Goal: Task Accomplishment & Management: Manage account settings

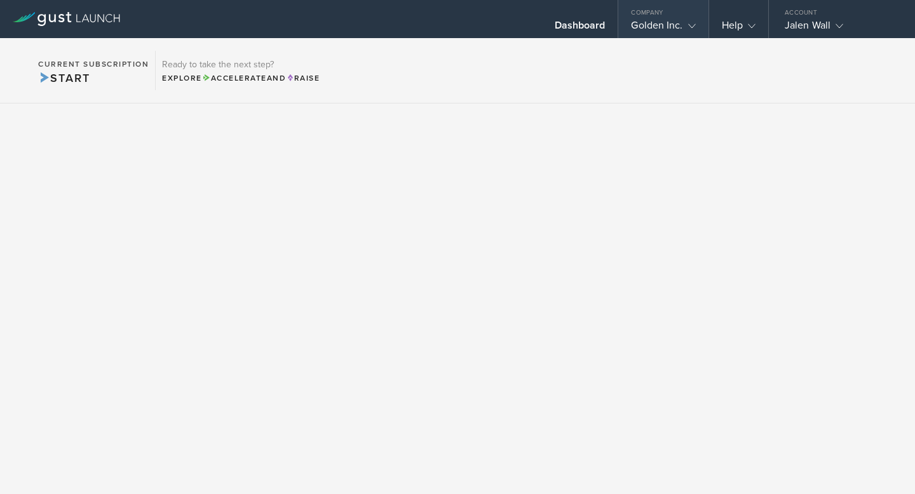
click at [687, 22] on gust-icon at bounding box center [689, 25] width 13 height 13
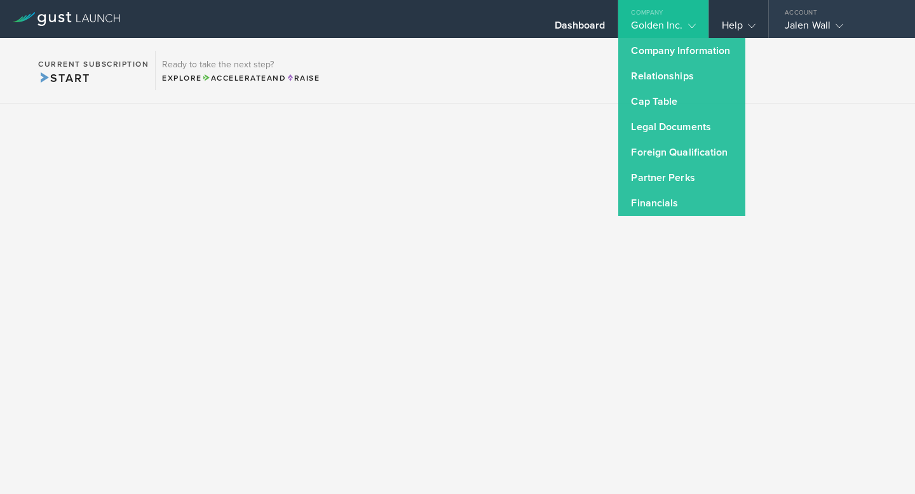
click at [827, 32] on div "Jalen Wall" at bounding box center [839, 28] width 108 height 19
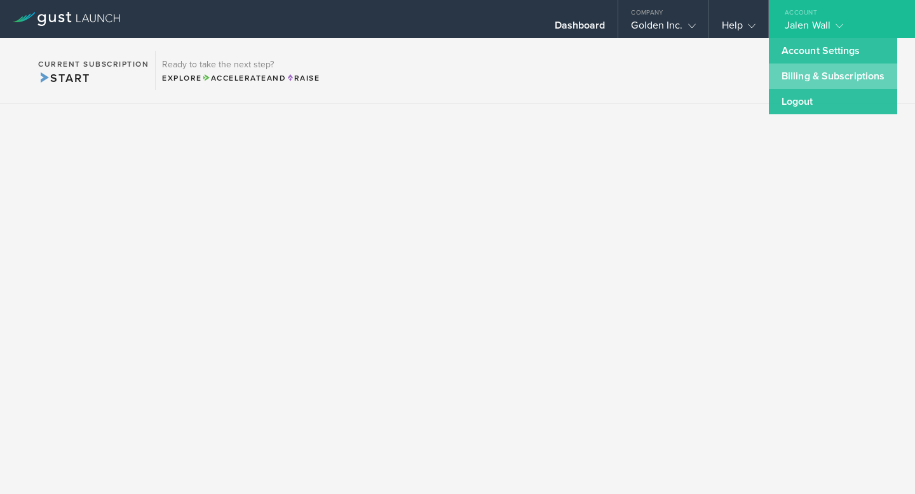
click at [809, 78] on link "Billing & Subscriptions" at bounding box center [833, 76] width 128 height 25
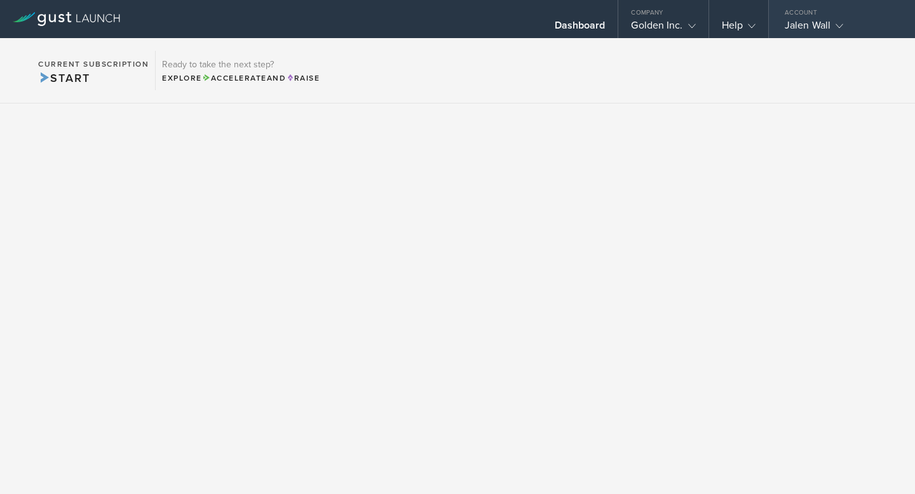
click at [830, 17] on div "Account" at bounding box center [842, 9] width 146 height 19
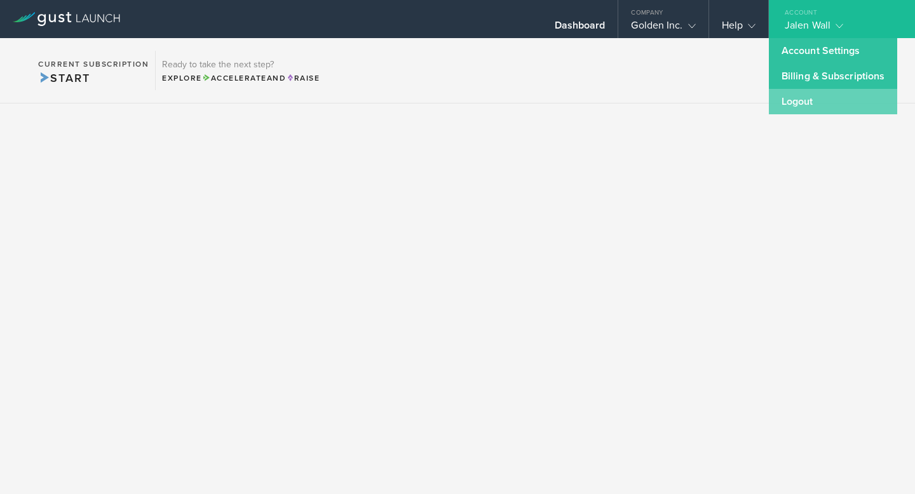
click at [796, 102] on link "Logout" at bounding box center [833, 101] width 128 height 25
